Goal: Transaction & Acquisition: Download file/media

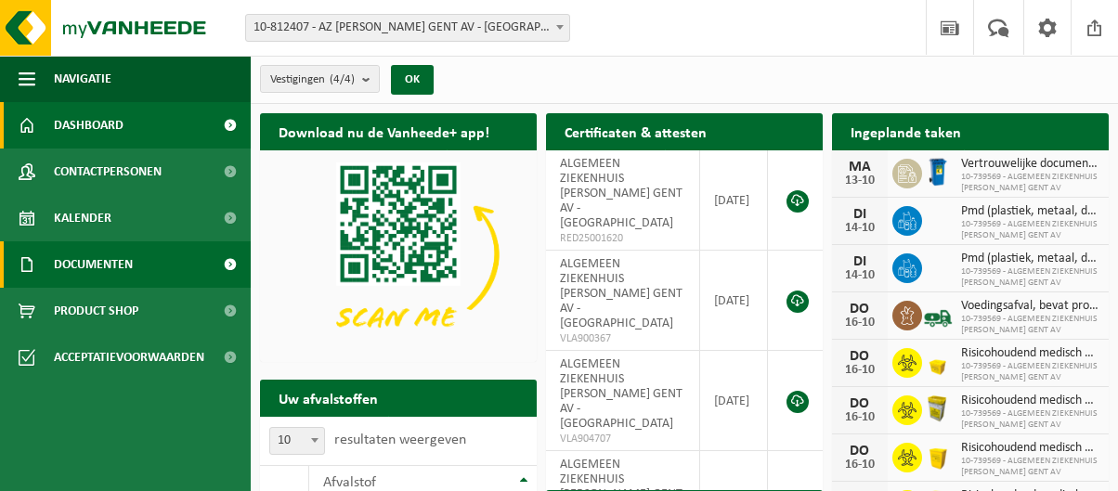
click at [97, 259] on span "Documenten" at bounding box center [93, 264] width 79 height 46
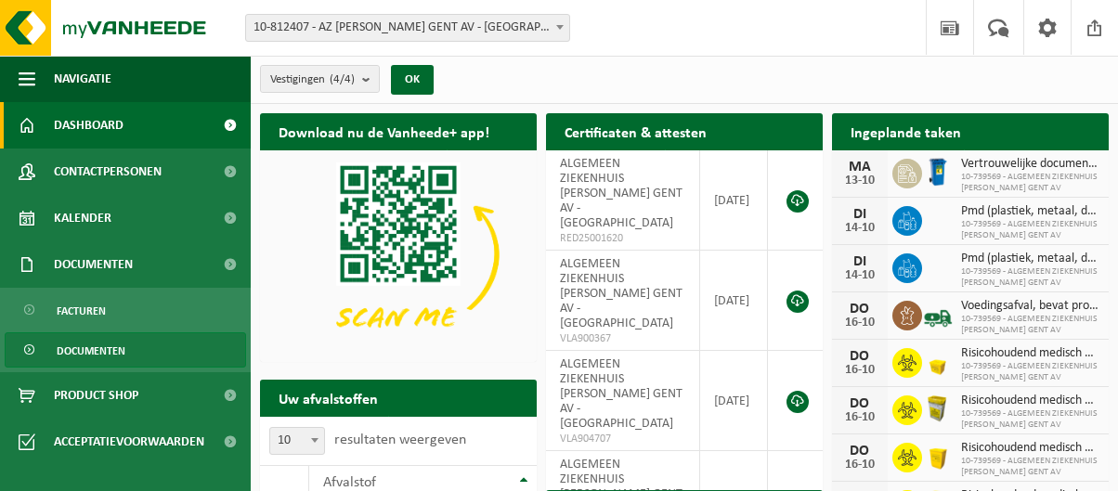
click at [132, 347] on link "Documenten" at bounding box center [125, 349] width 241 height 35
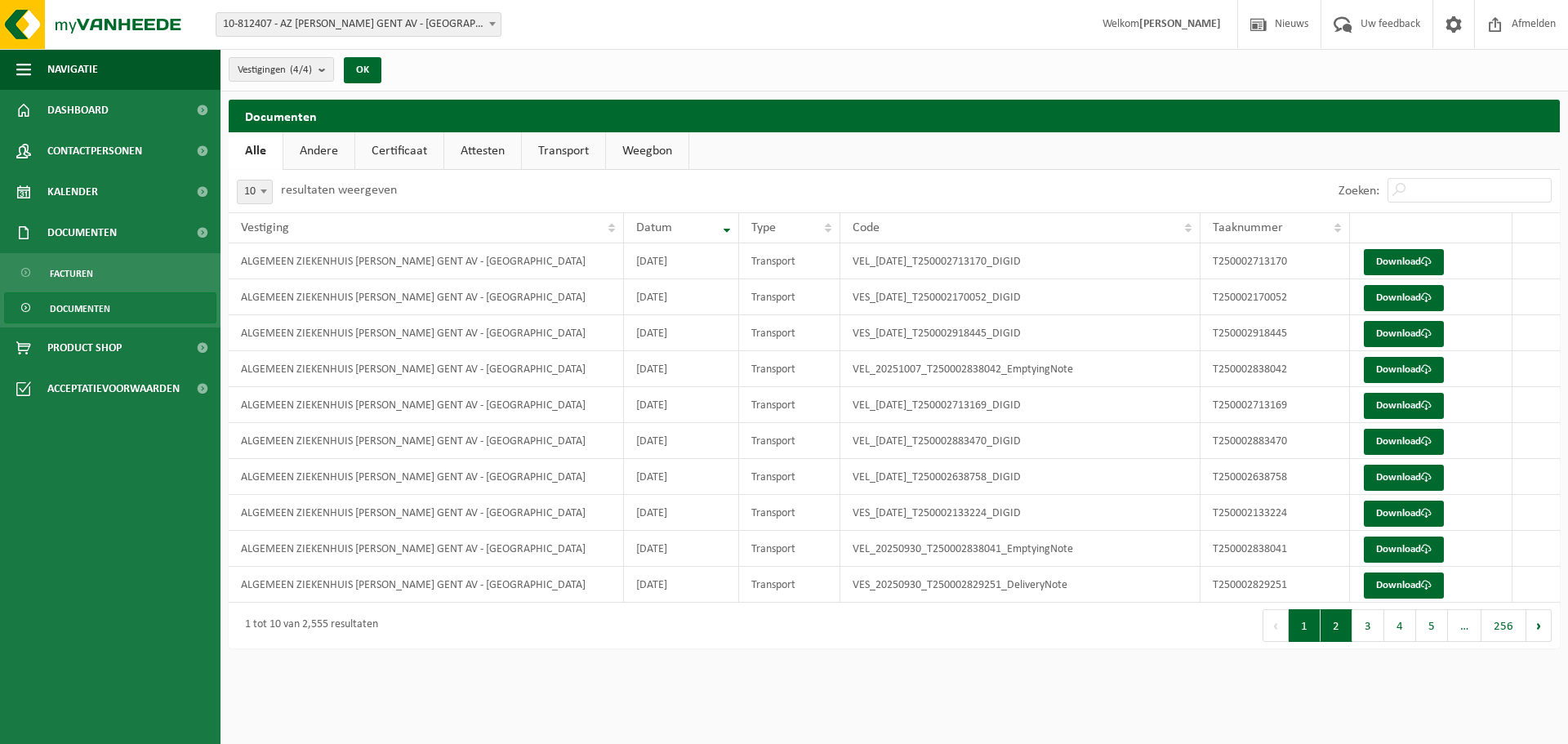
click at [995, 431] on button "2" at bounding box center [1336, 625] width 32 height 33
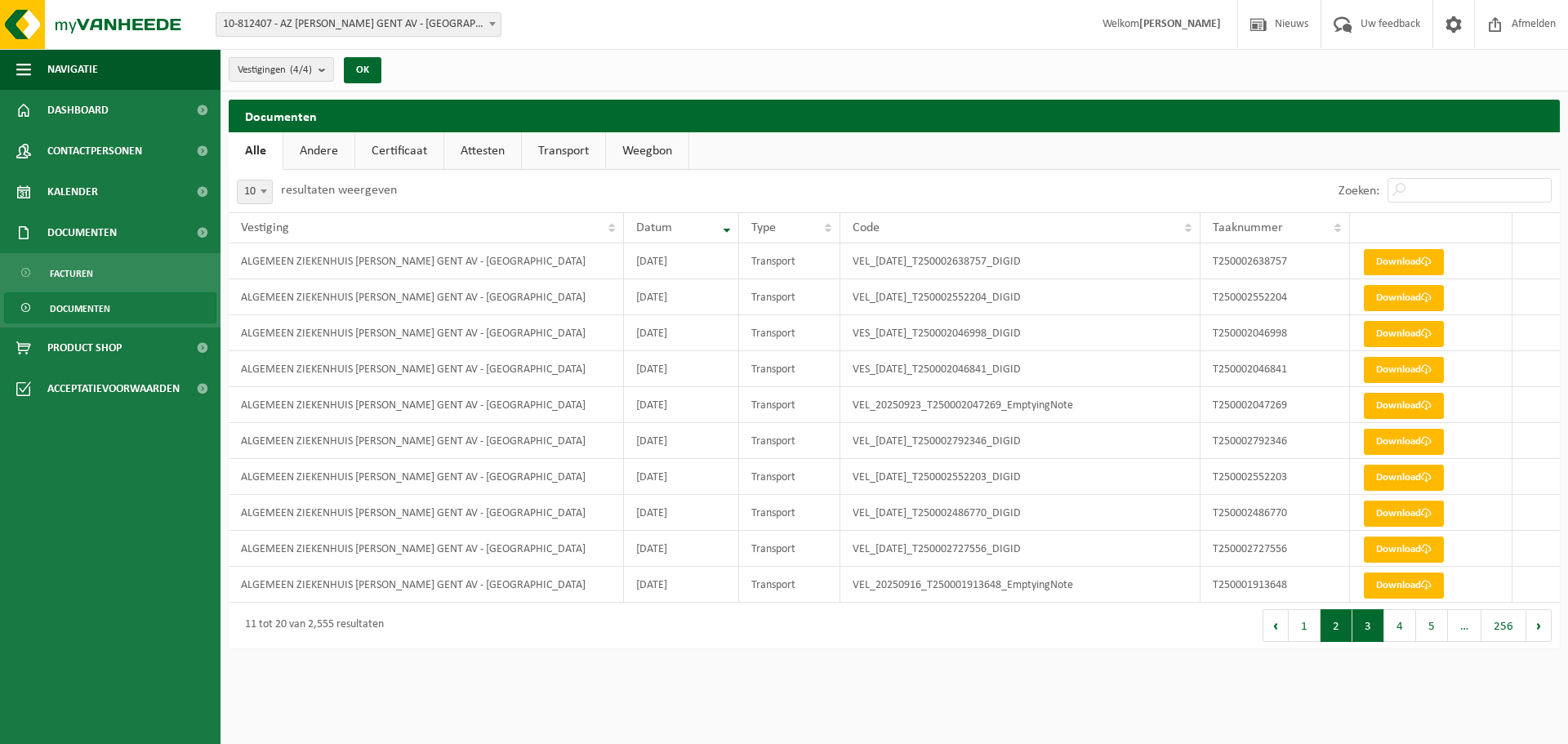
click at [995, 431] on button "3" at bounding box center [1368, 625] width 32 height 33
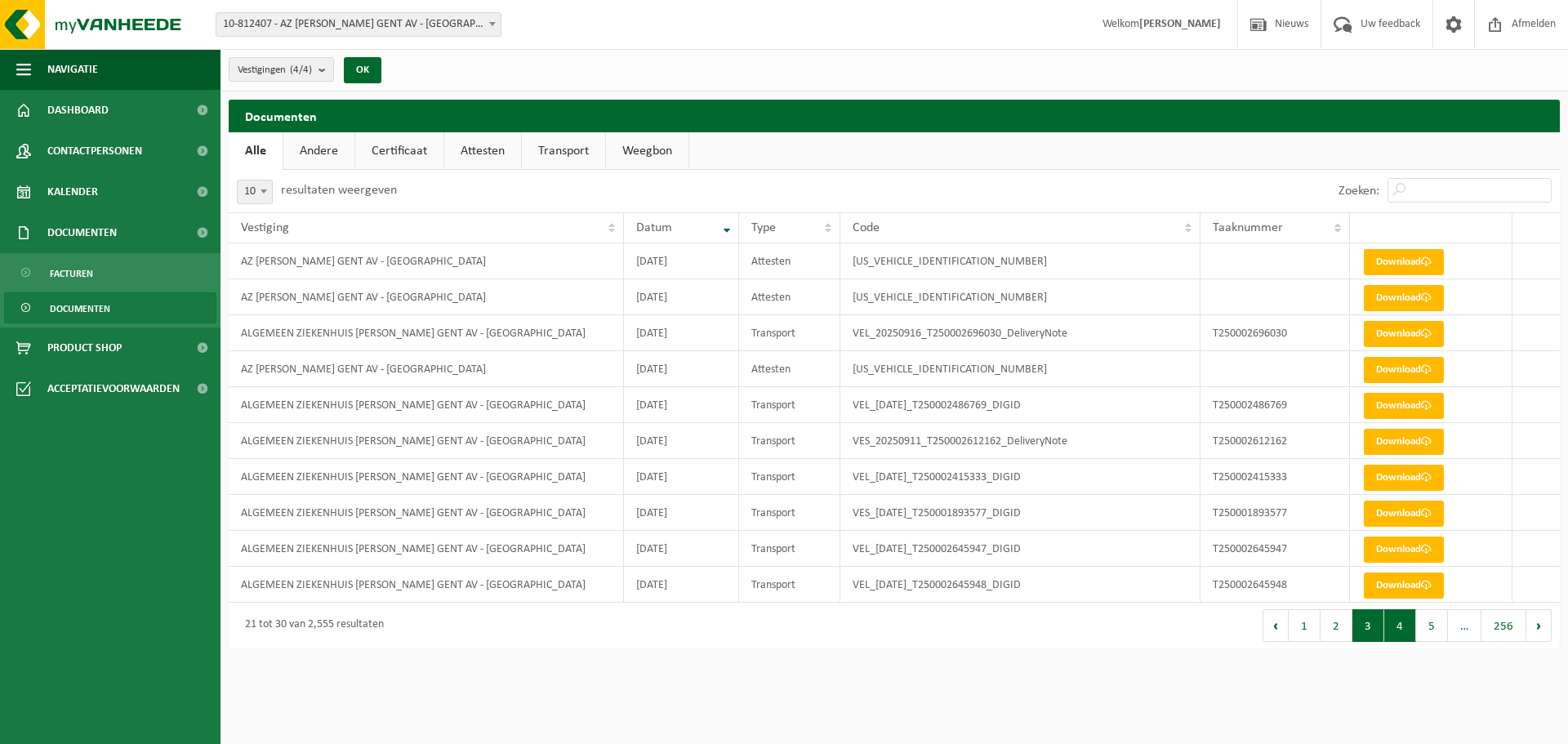
click at [995, 431] on button "4" at bounding box center [1400, 625] width 32 height 33
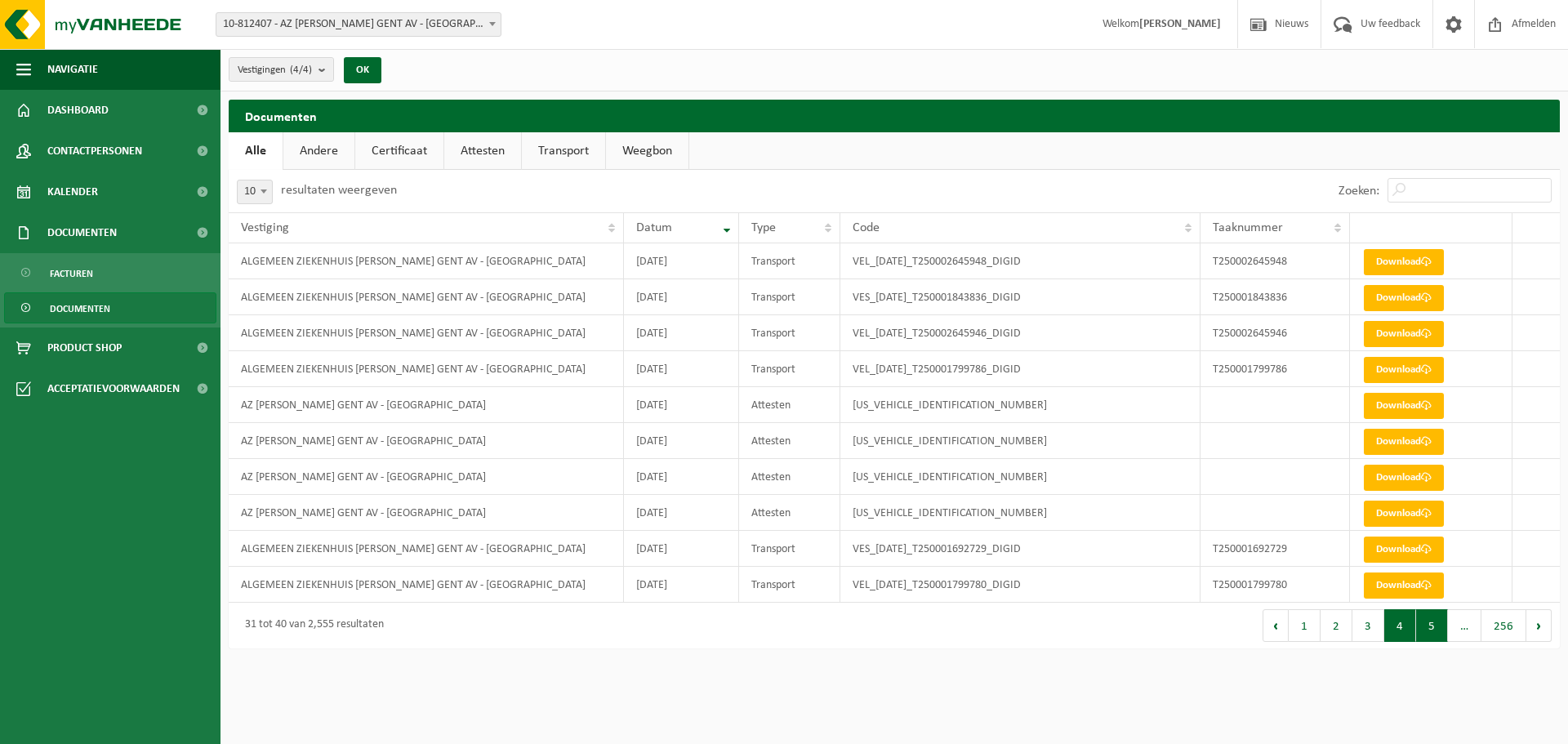
click at [995, 431] on button "5" at bounding box center [1432, 625] width 32 height 33
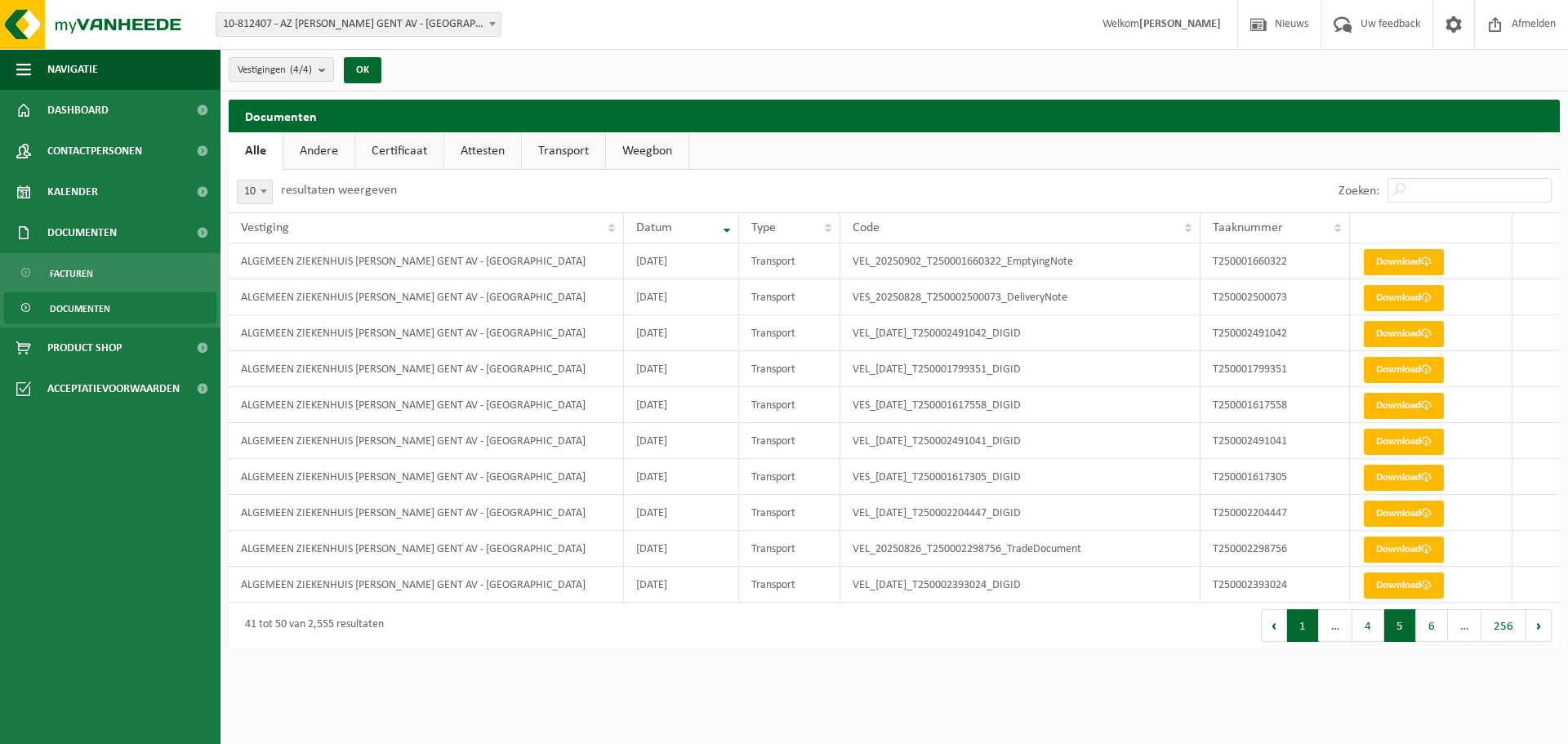
click at [995, 431] on button "1" at bounding box center [1302, 625] width 32 height 33
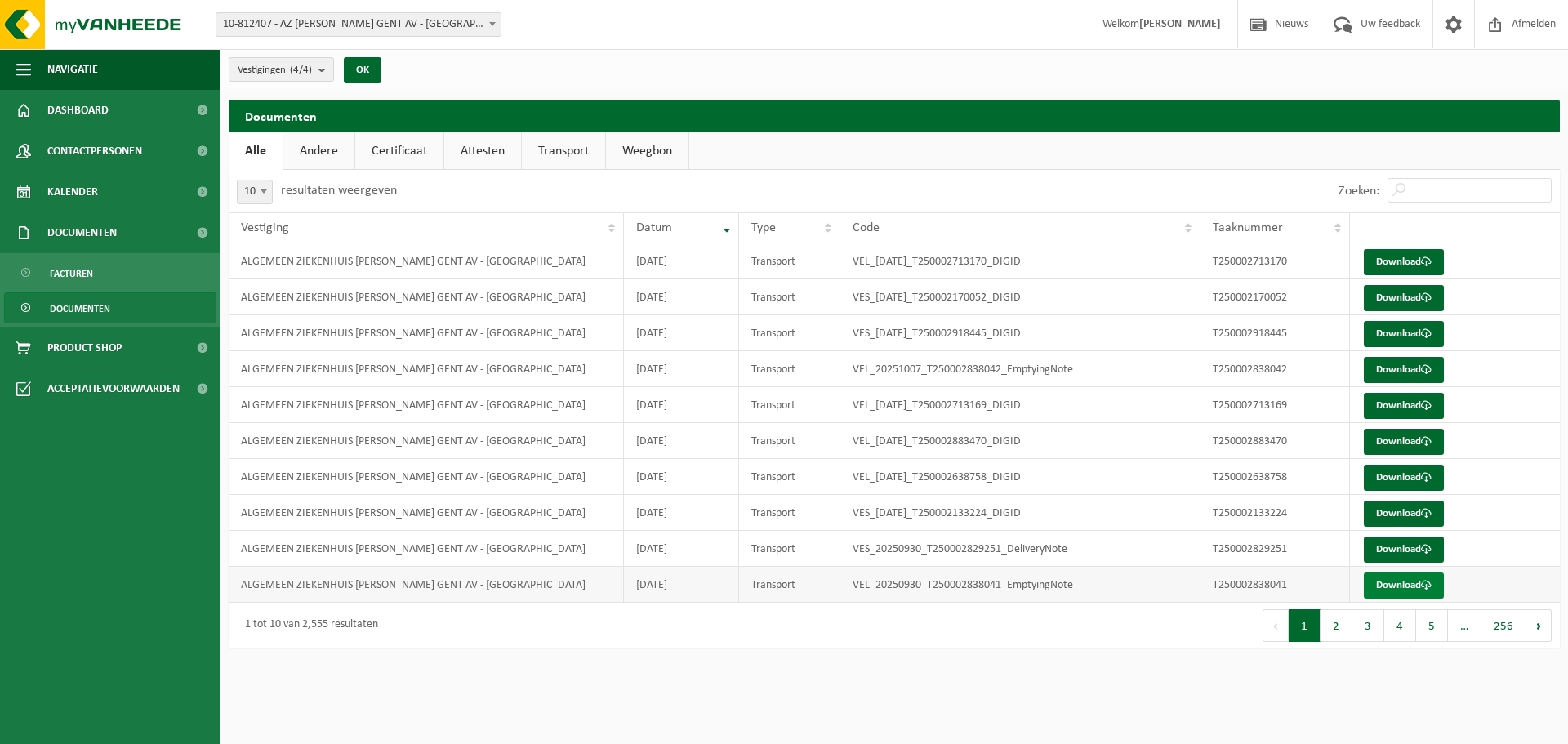
click at [995, 431] on link "Download" at bounding box center [1404, 586] width 80 height 26
click at [995, 431] on link "Download" at bounding box center [1404, 550] width 80 height 26
click at [995, 431] on link "Download" at bounding box center [1404, 514] width 80 height 26
click at [995, 431] on link "Download" at bounding box center [1404, 478] width 80 height 26
click at [995, 431] on button "2" at bounding box center [1336, 625] width 32 height 33
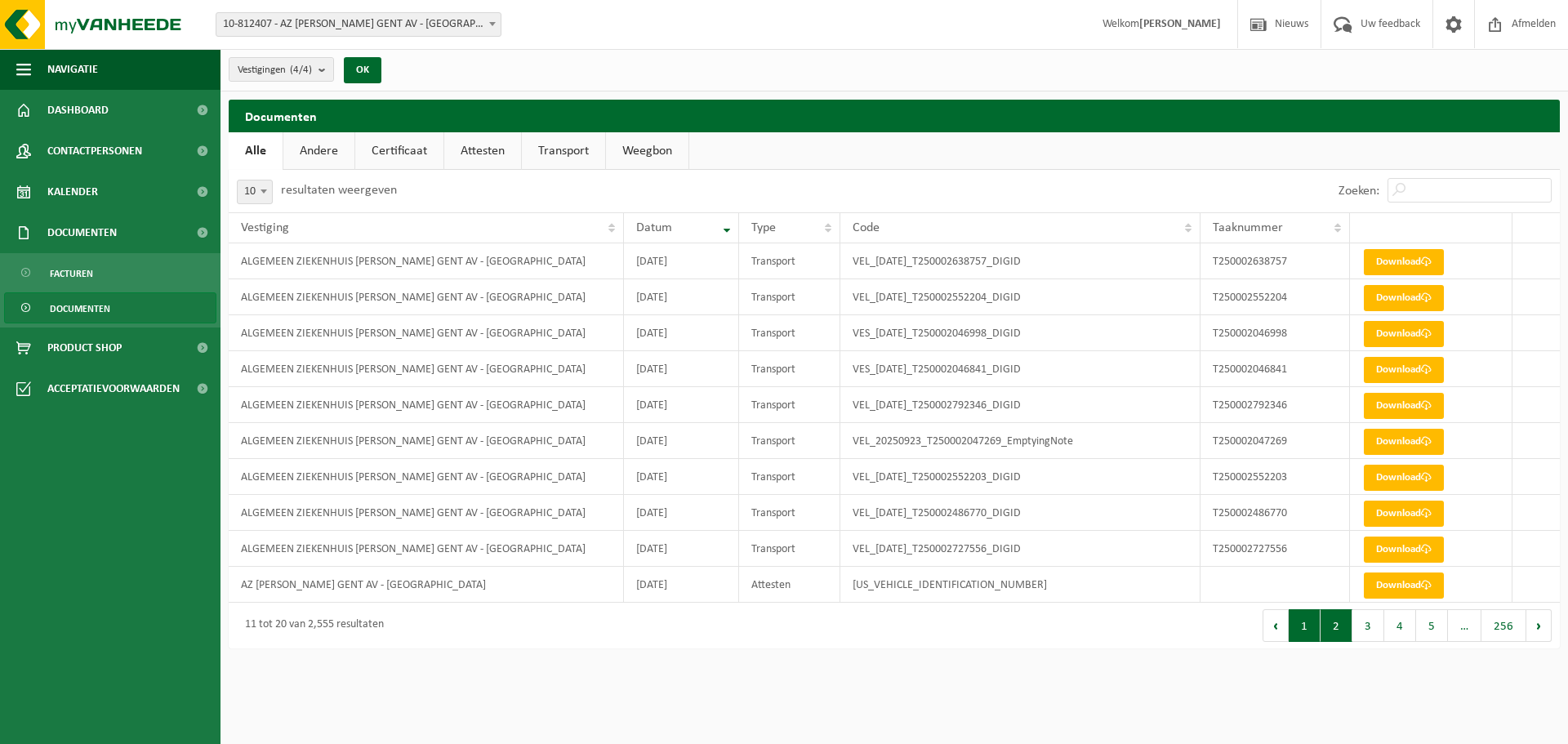
click at [995, 431] on button "1" at bounding box center [1304, 625] width 32 height 33
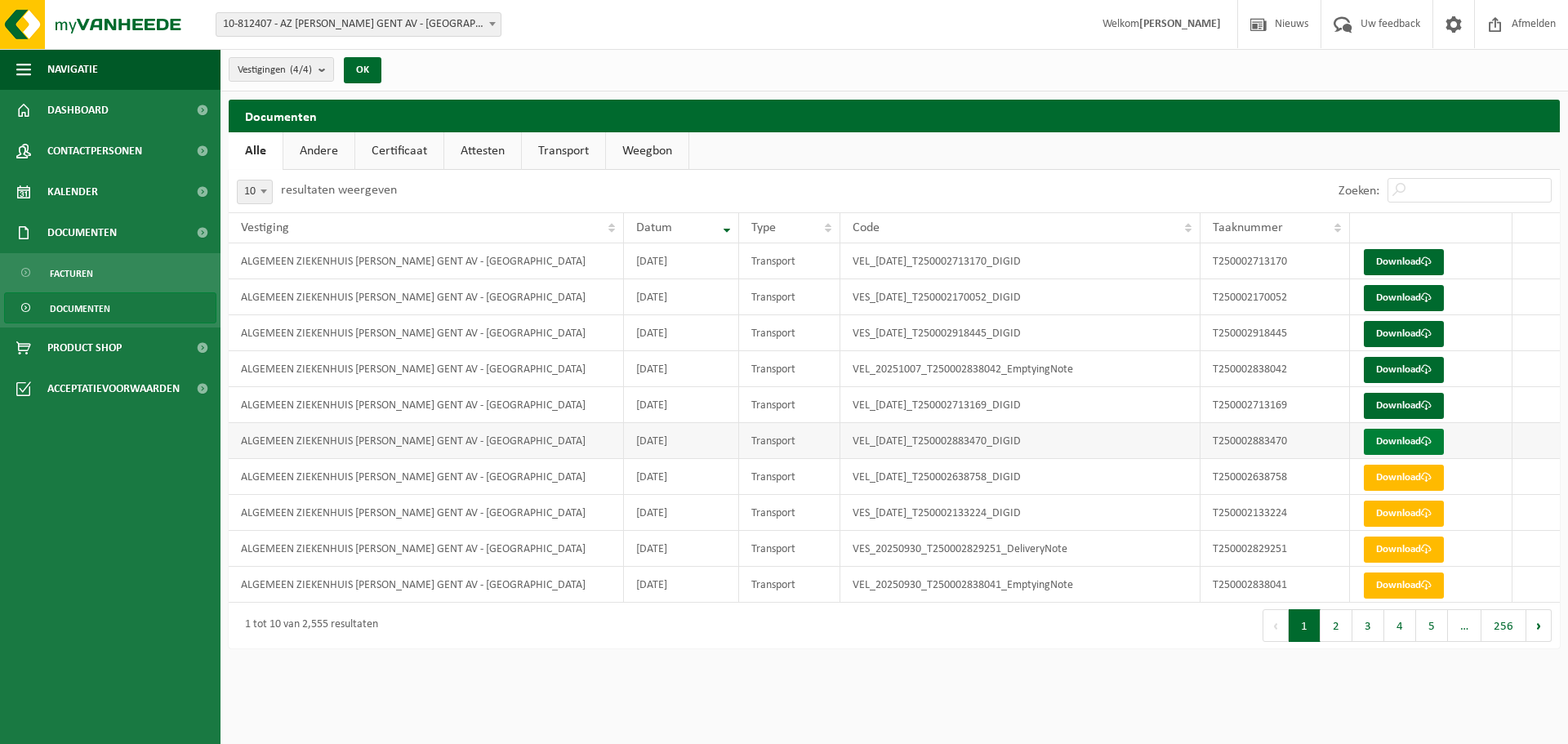
click at [995, 431] on link "Download" at bounding box center [1404, 441] width 80 height 26
click at [995, 405] on link "Download" at bounding box center [1404, 406] width 80 height 26
click at [995, 368] on link "Download" at bounding box center [1404, 370] width 80 height 26
click at [995, 371] on link "Download" at bounding box center [1404, 370] width 80 height 26
click at [995, 431] on button "2" at bounding box center [1336, 625] width 32 height 33
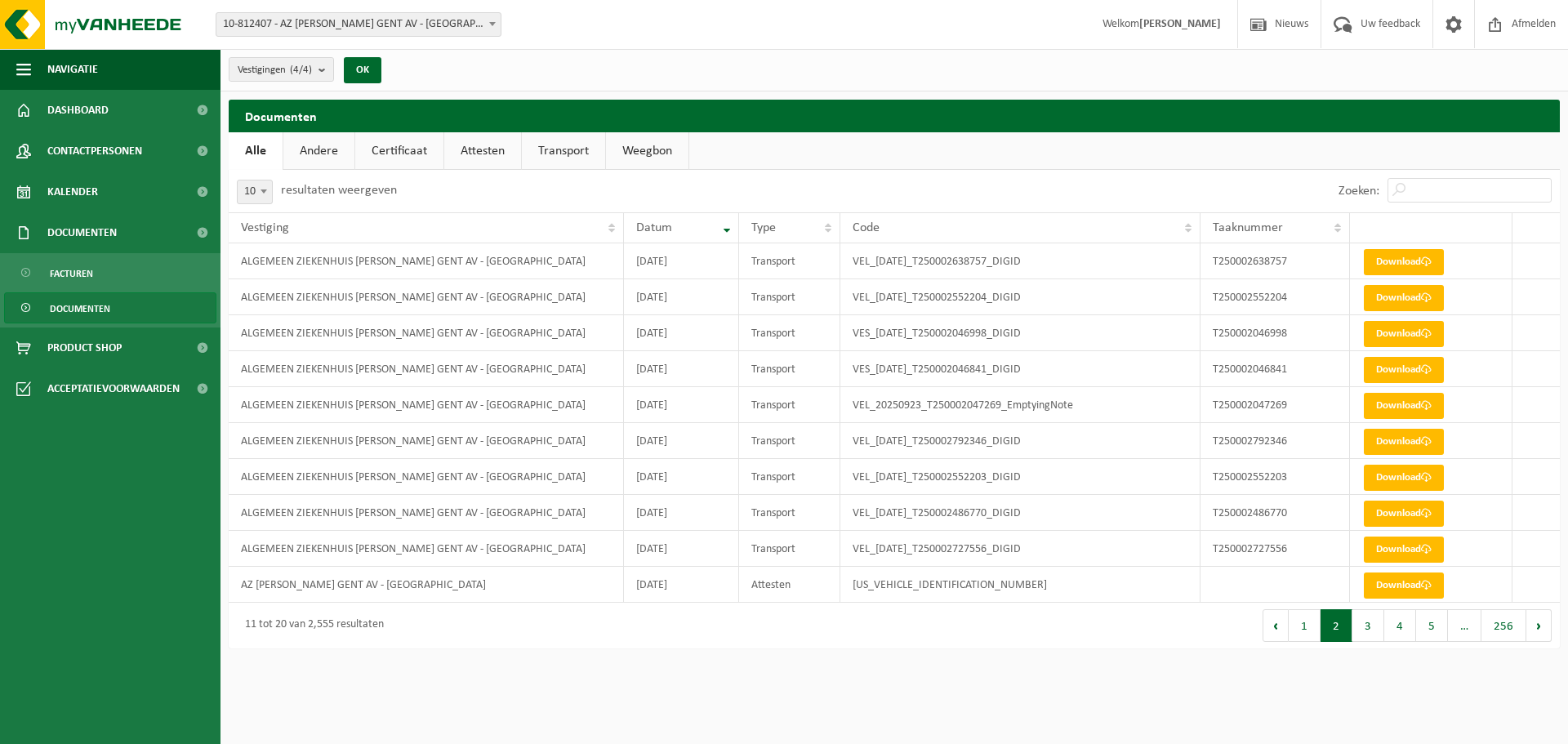
click at [995, 431] on button "1" at bounding box center [1304, 625] width 32 height 33
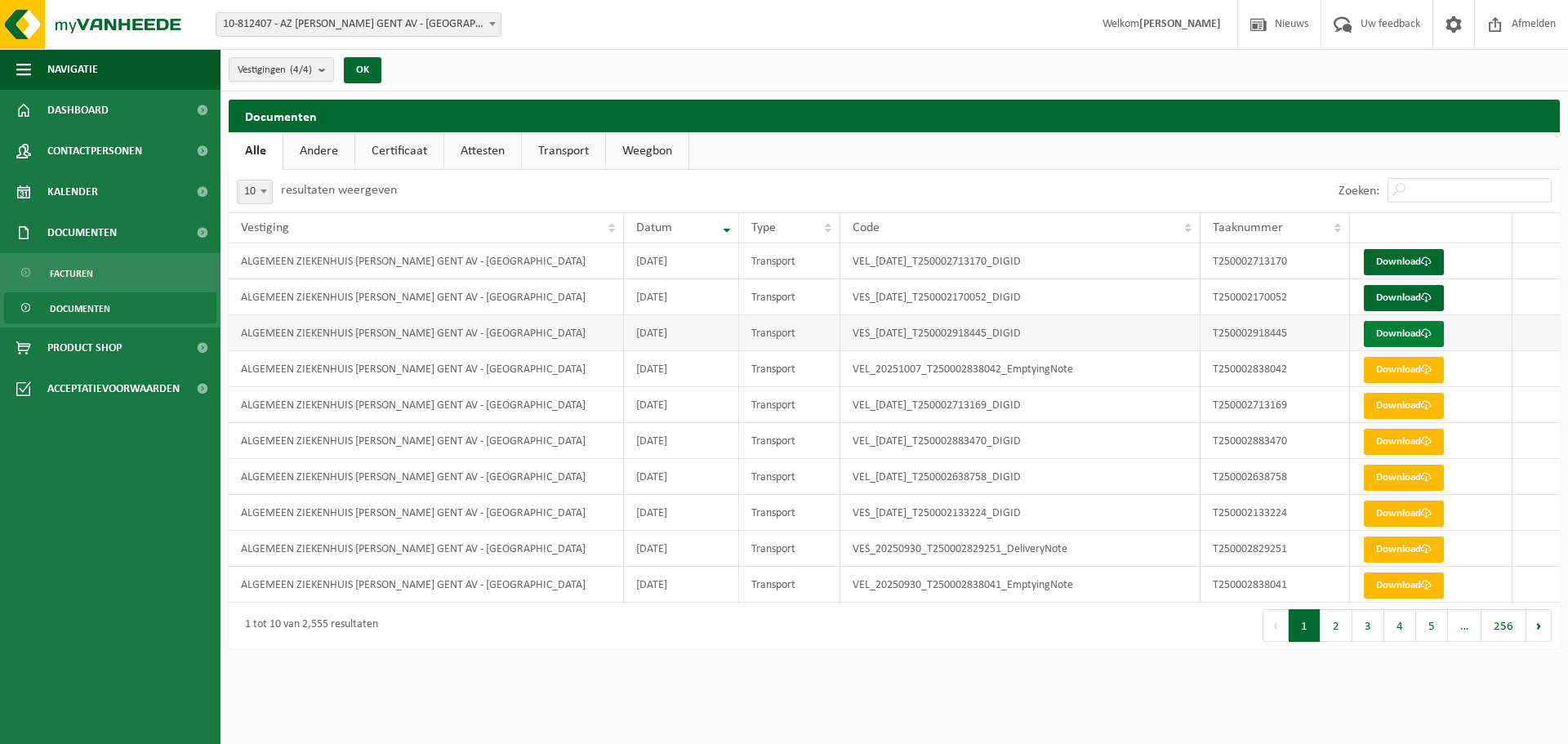
click at [995, 325] on link "Download" at bounding box center [1404, 334] width 80 height 26
click at [995, 327] on link "Download" at bounding box center [1404, 334] width 80 height 26
click at [995, 304] on link "Download" at bounding box center [1404, 298] width 80 height 26
click at [995, 259] on link "Download" at bounding box center [1404, 262] width 80 height 26
click at [995, 374] on link "Download" at bounding box center [1404, 370] width 80 height 26
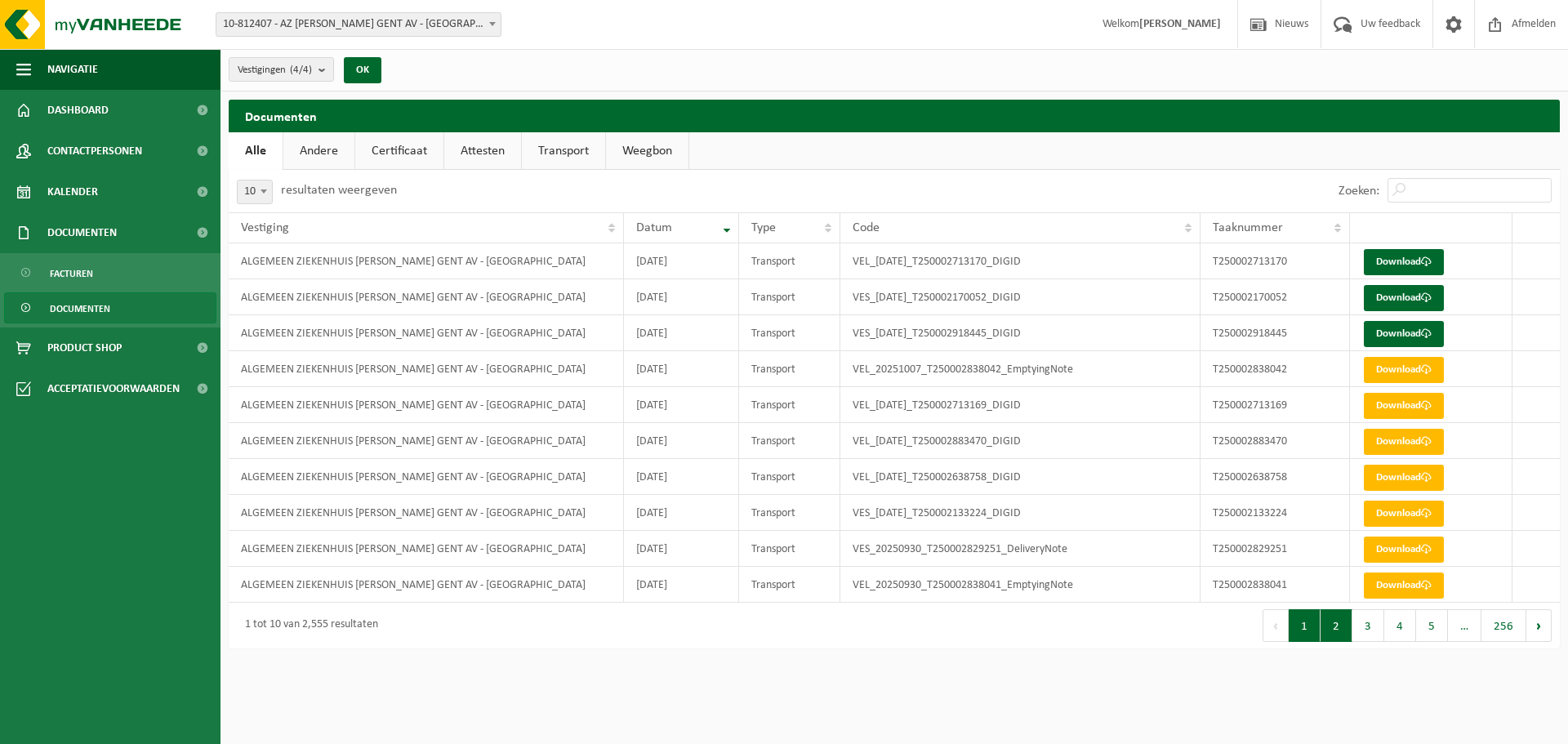
click at [995, 431] on button "2" at bounding box center [1336, 625] width 32 height 33
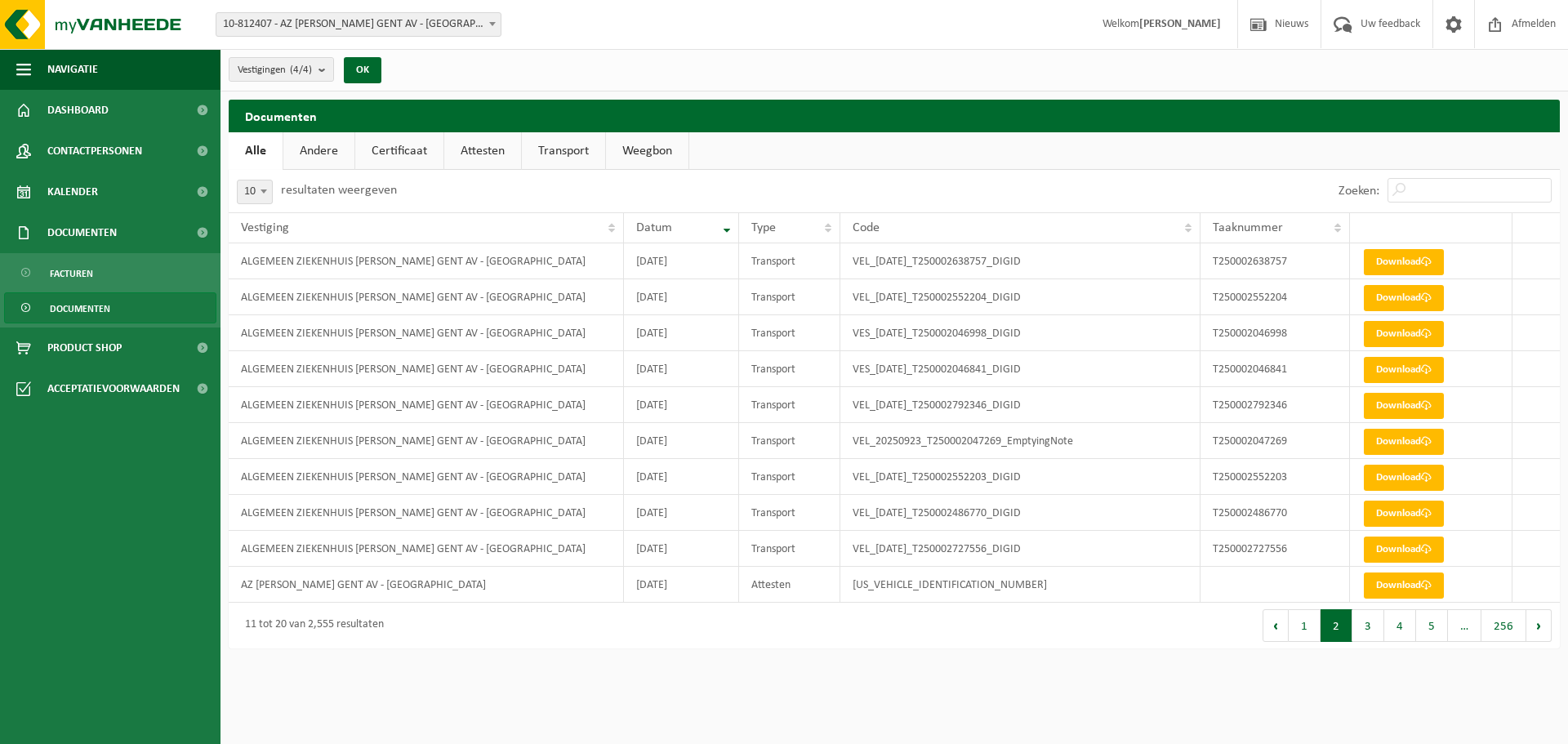
click at [995, 431] on button "1" at bounding box center [1304, 625] width 32 height 33
click at [995, 431] on button "2" at bounding box center [1336, 625] width 32 height 33
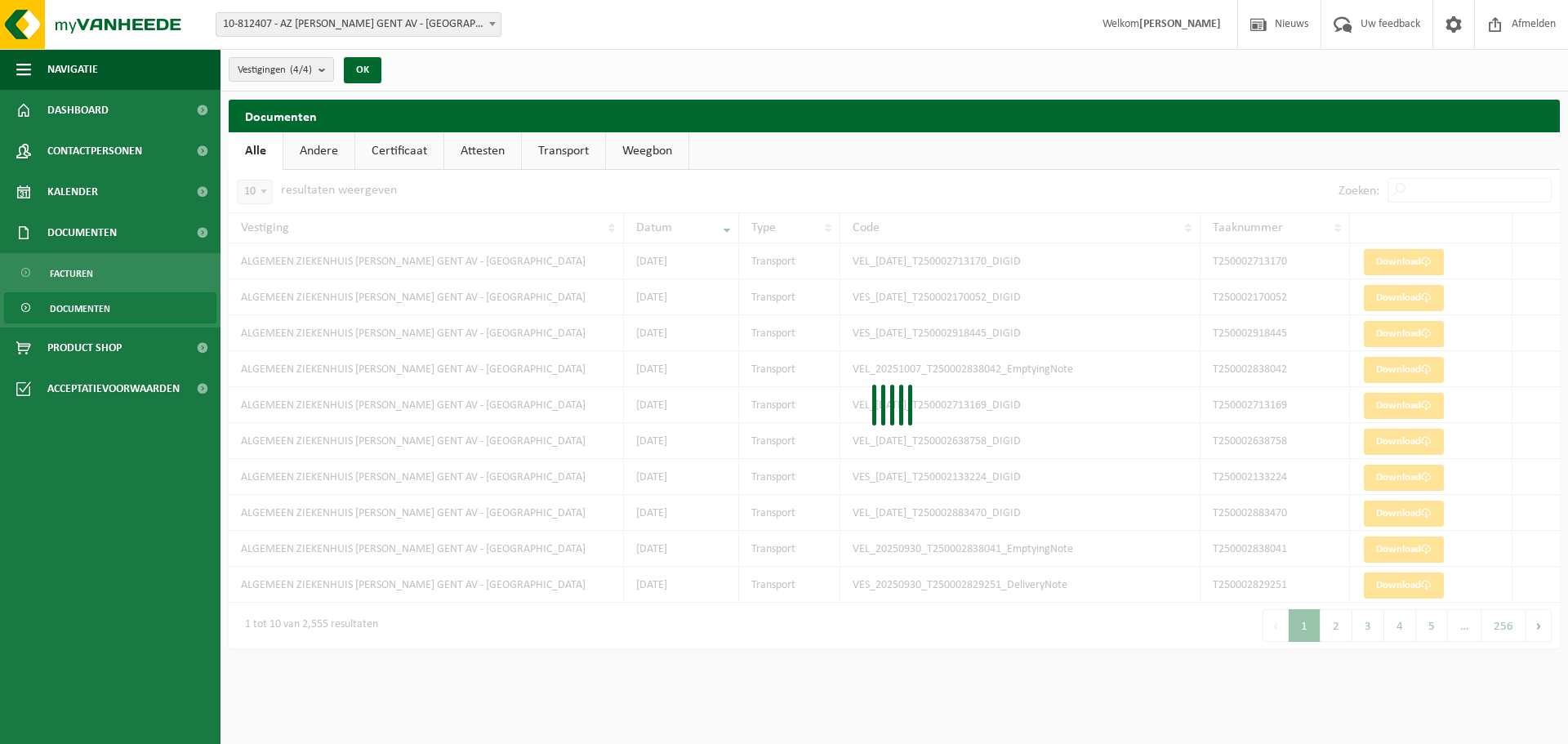
click at [995, 431] on div at bounding box center [893, 409] width 1331 height 478
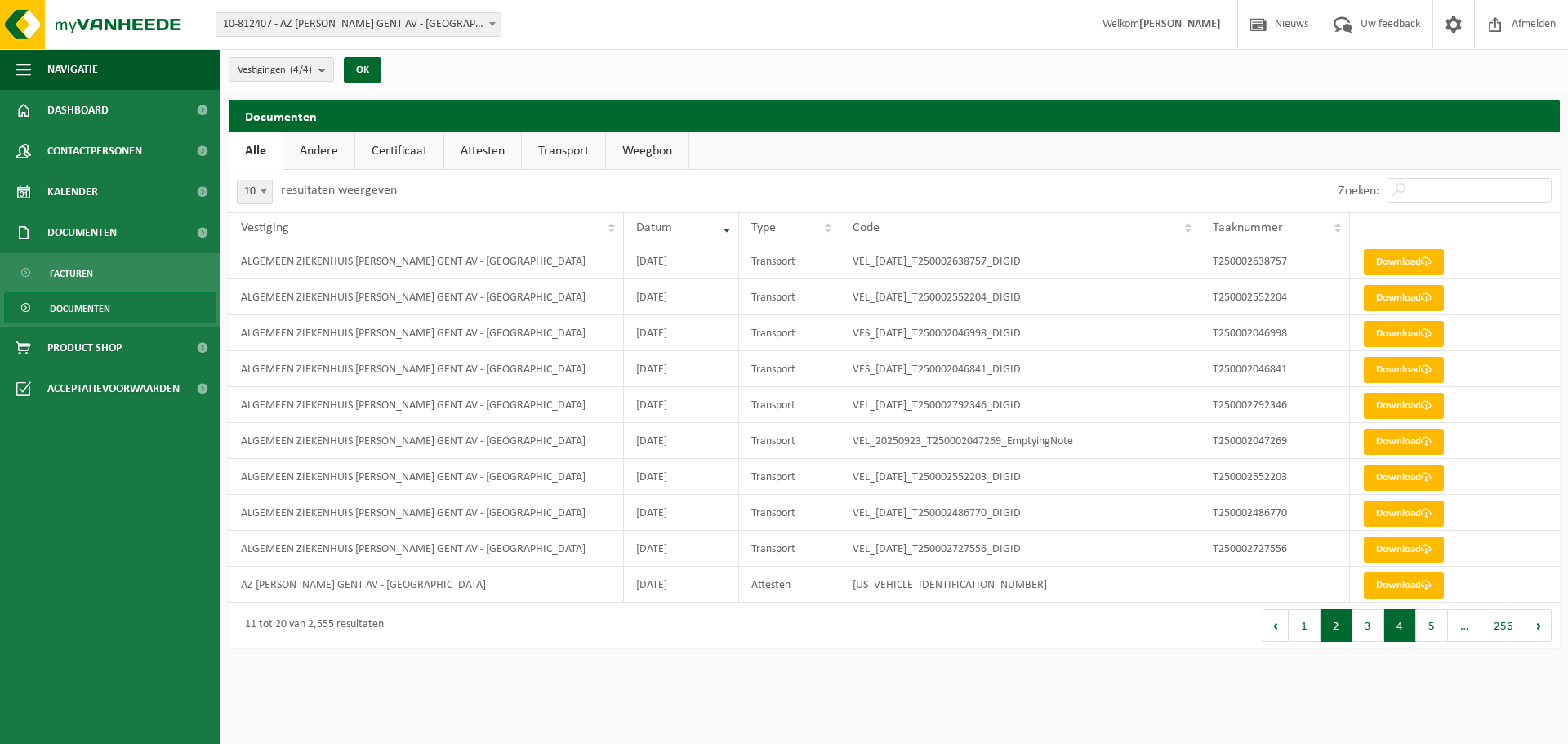
click at [995, 431] on button "4" at bounding box center [1400, 625] width 32 height 33
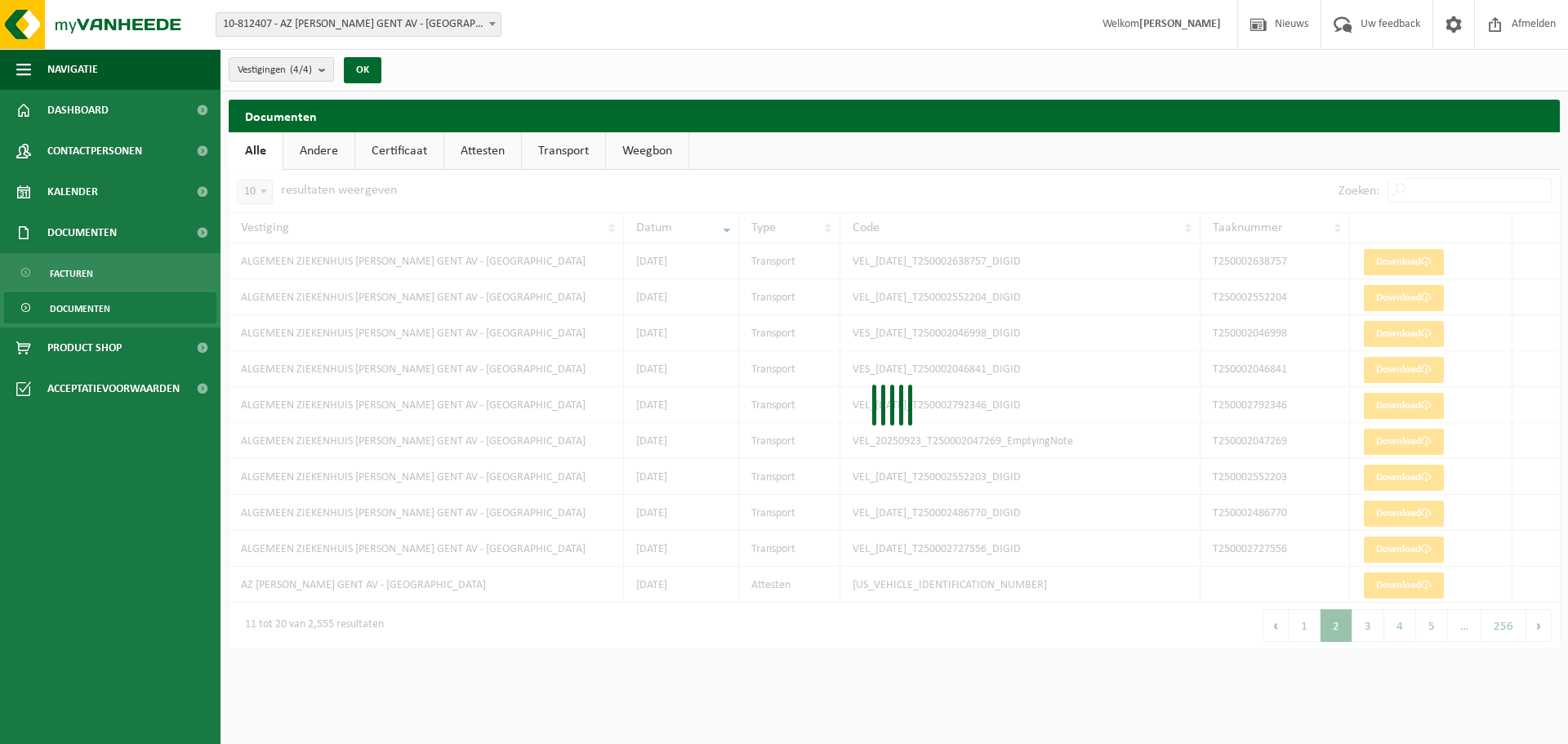
click at [995, 431] on div at bounding box center [893, 409] width 1331 height 478
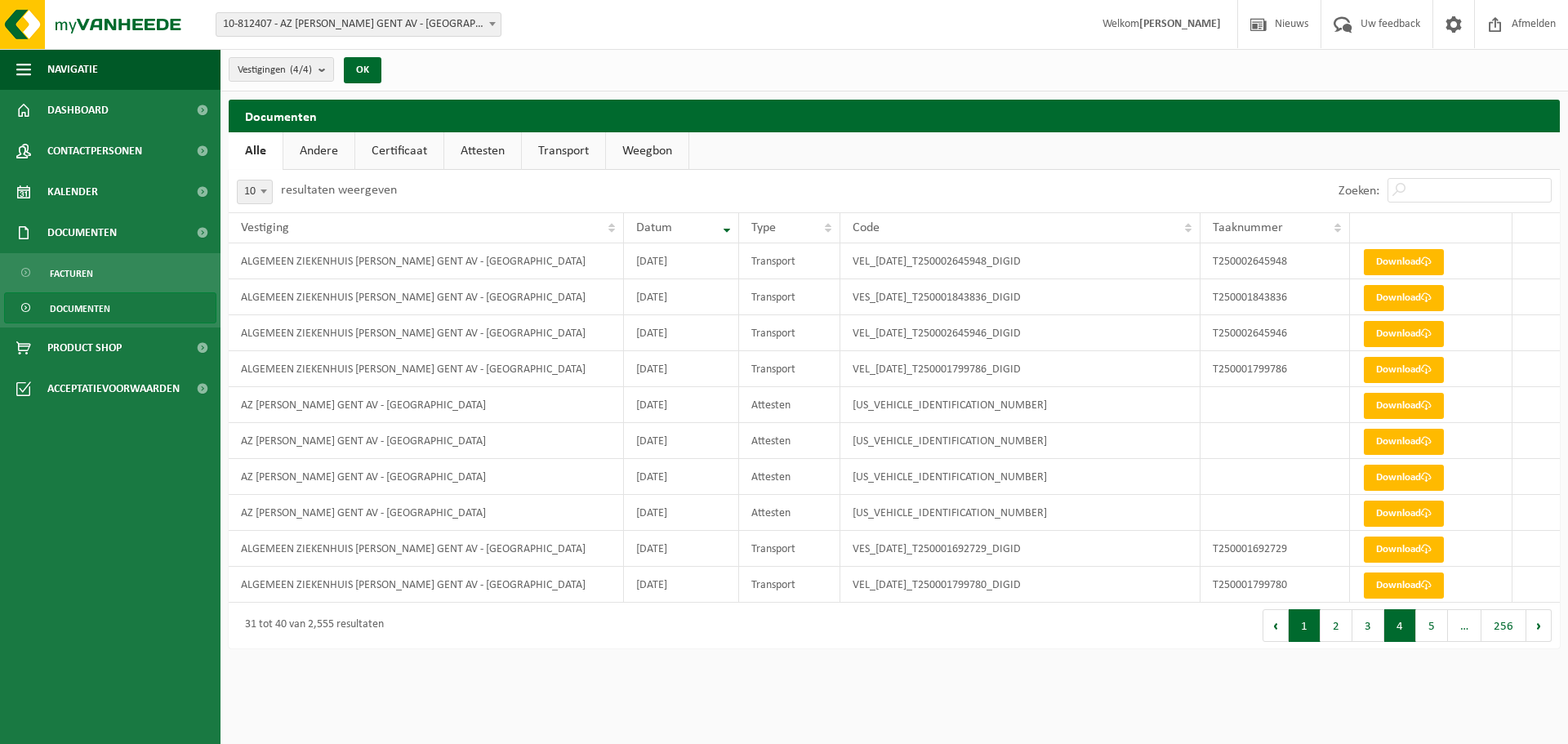
click at [995, 431] on button "1" at bounding box center [1304, 625] width 32 height 33
